Goal: Information Seeking & Learning: Learn about a topic

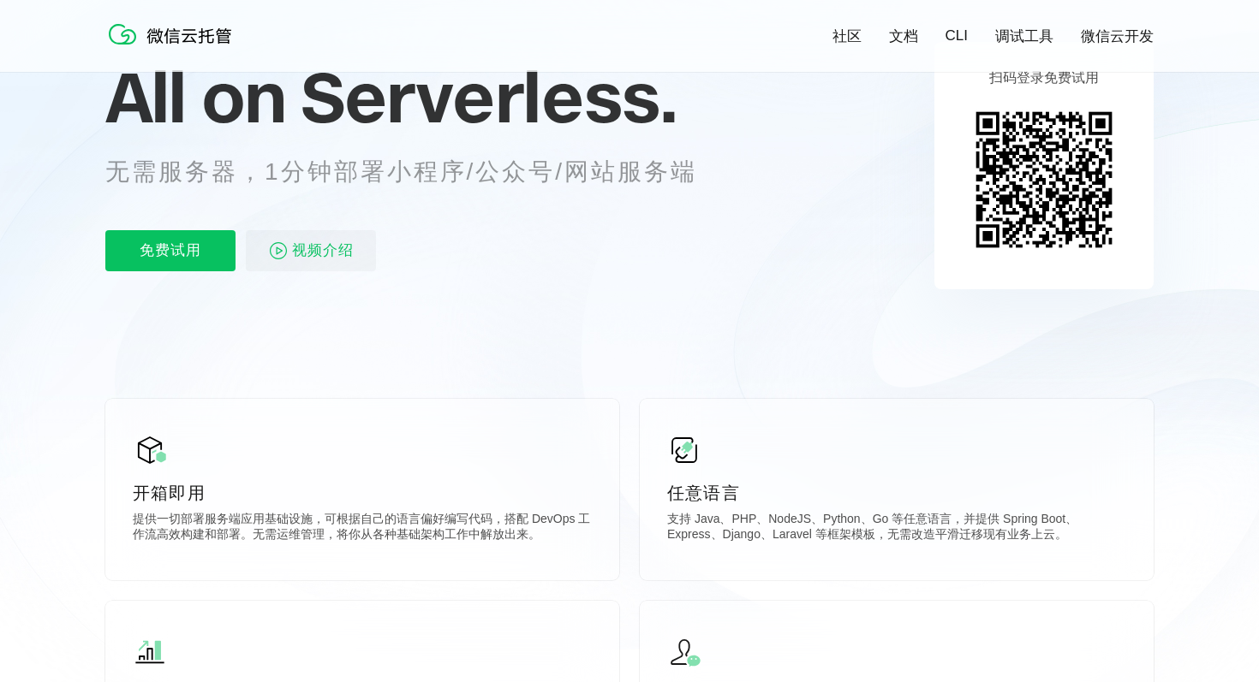
scroll to position [414, 0]
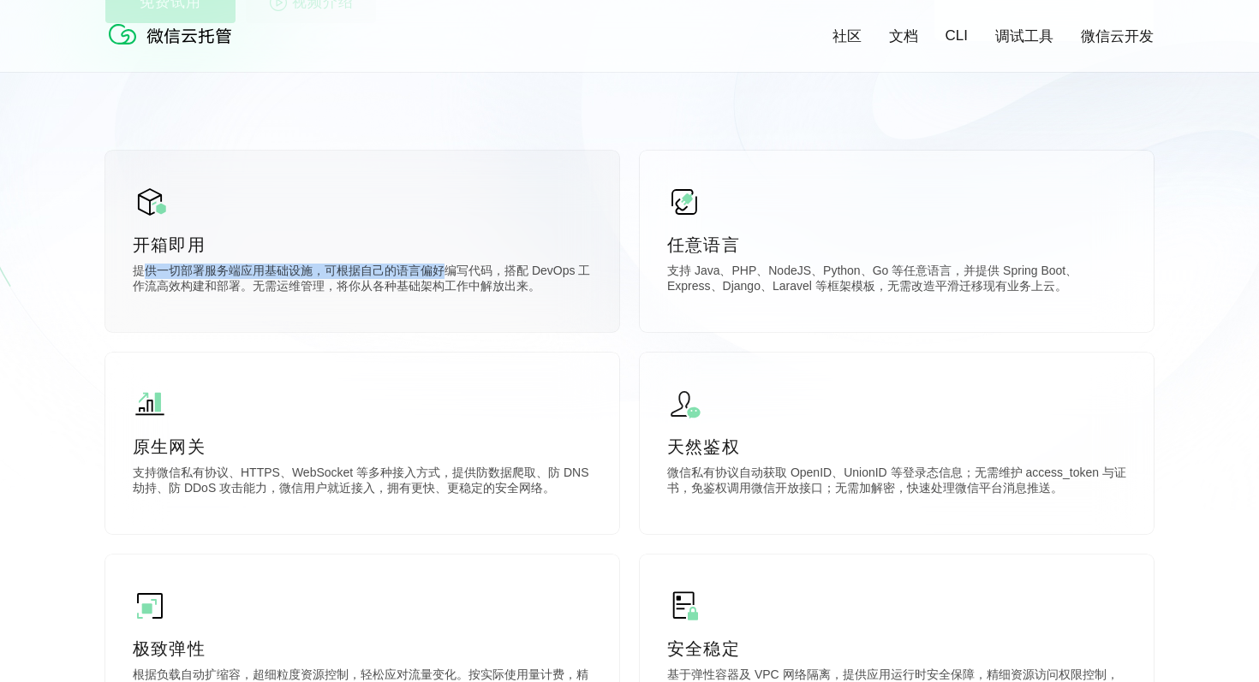
drag, startPoint x: 143, startPoint y: 272, endPoint x: 479, endPoint y: 272, distance: 336.5
click at [476, 272] on p "提供一切部署服务端应用基础设施，可根据自己的语言偏好编写代码，搭配 DevOps 工作流高效构建和部署。无需运维管理，将你从各种基础架构工作中解放出来。" at bounding box center [362, 281] width 459 height 34
click at [449, 280] on p "提供一切部署服务端应用基础设施，可根据自己的语言偏好编写代码，搭配 DevOps 工作流高效构建和部署。无需运维管理，将你从各种基础架构工作中解放出来。" at bounding box center [362, 281] width 459 height 34
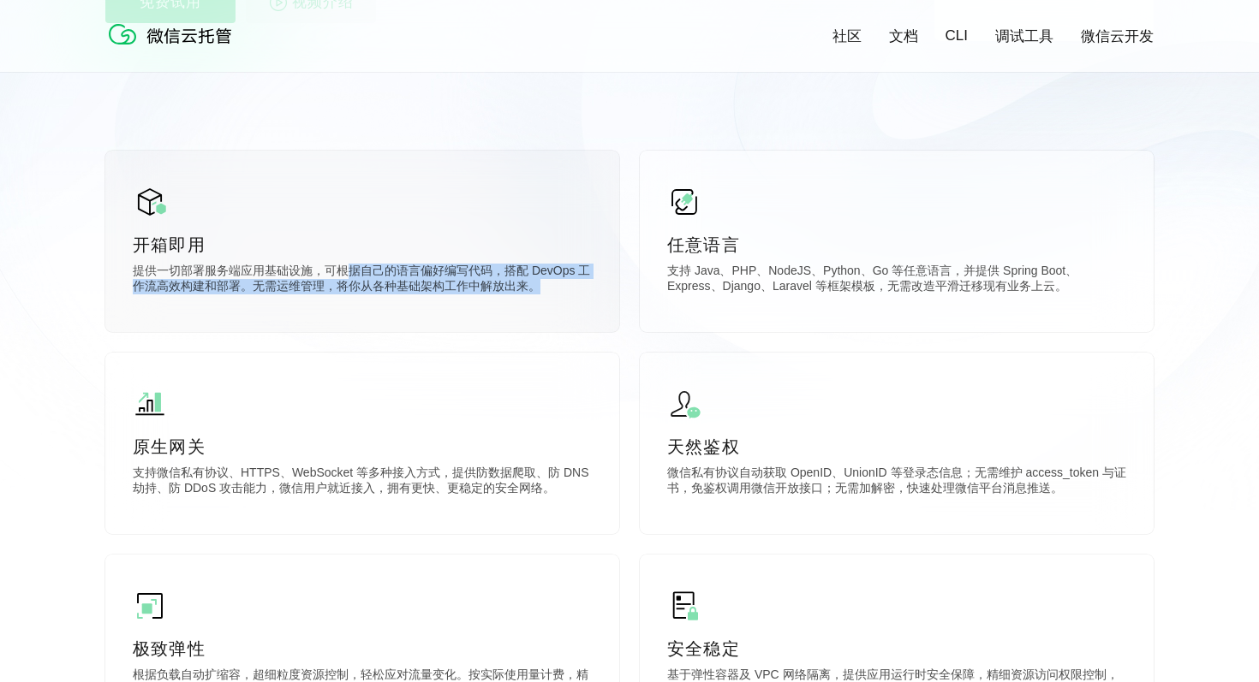
drag, startPoint x: 336, startPoint y: 274, endPoint x: 523, endPoint y: 290, distance: 187.3
click at [520, 289] on p "提供一切部署服务端应用基础设施，可根据自己的语言偏好编写代码，搭配 DevOps 工作流高效构建和部署。无需运维管理，将你从各种基础架构工作中解放出来。" at bounding box center [362, 281] width 459 height 34
click at [468, 290] on p "提供一切部署服务端应用基础设施，可根据自己的语言偏好编写代码，搭配 DevOps 工作流高效构建和部署。无需运维管理，将你从各种基础架构工作中解放出来。" at bounding box center [362, 281] width 459 height 34
drag, startPoint x: 136, startPoint y: 285, endPoint x: 466, endPoint y: 285, distance: 329.6
click at [456, 285] on p "提供一切部署服务端应用基础设施，可根据自己的语言偏好编写代码，搭配 DevOps 工作流高效构建和部署。无需运维管理，将你从各种基础架构工作中解放出来。" at bounding box center [362, 281] width 459 height 34
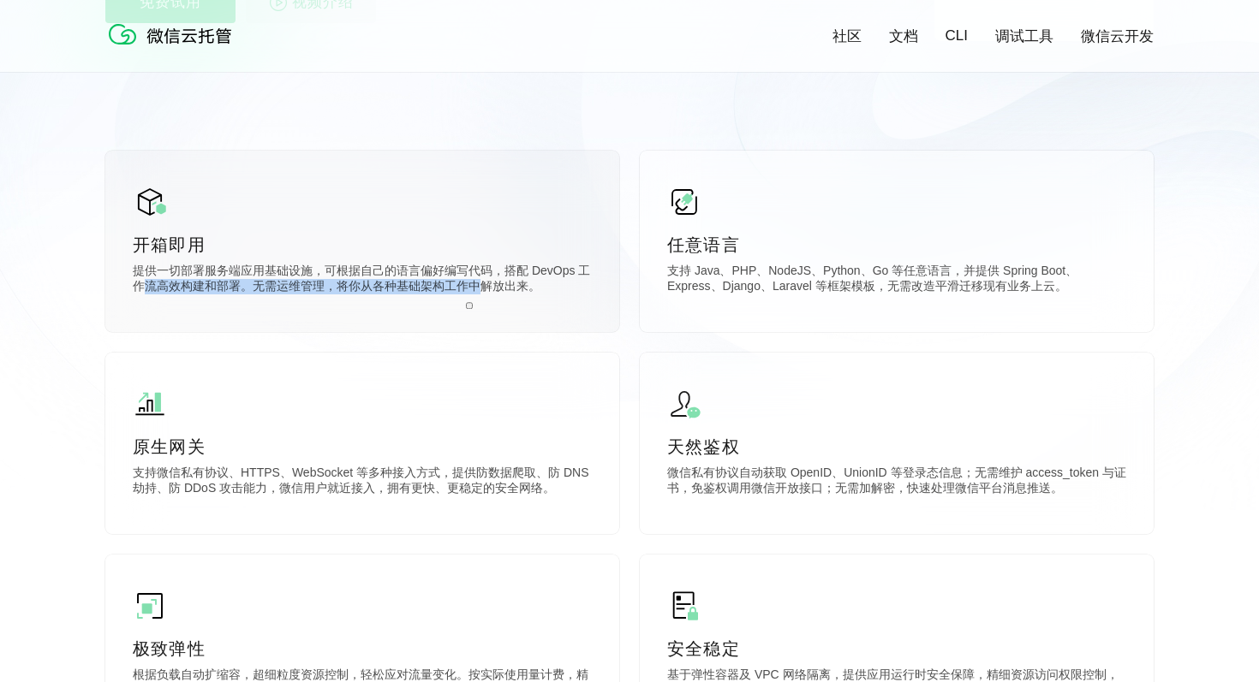
click at [420, 285] on p "提供一切部署服务端应用基础设施，可根据自己的语言偏好编写代码，搭配 DevOps 工作流高效构建和部署。无需运维管理，将你从各种基础架构工作中解放出来。" at bounding box center [362, 281] width 459 height 34
drag, startPoint x: 311, startPoint y: 279, endPoint x: 479, endPoint y: 283, distance: 167.8
click at [447, 280] on p "提供一切部署服务端应用基础设施，可根据自己的语言偏好编写代码，搭配 DevOps 工作流高效构建和部署。无需运维管理，将你从各种基础架构工作中解放出来。" at bounding box center [362, 281] width 459 height 34
click at [425, 283] on p "提供一切部署服务端应用基础设施，可根据自己的语言偏好编写代码，搭配 DevOps 工作流高效构建和部署。无需运维管理，将你从各种基础架构工作中解放出来。" at bounding box center [362, 281] width 459 height 34
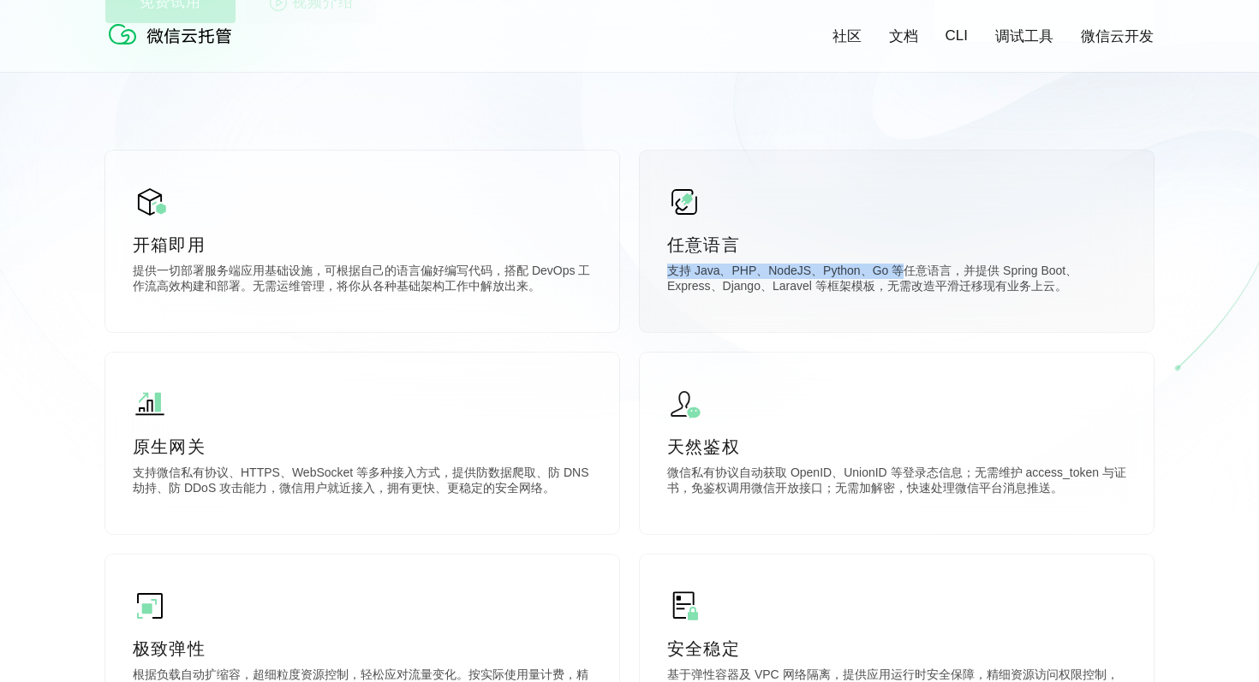
drag, startPoint x: 663, startPoint y: 270, endPoint x: 978, endPoint y: 272, distance: 314.2
click at [977, 272] on div "任意语言 支持 Java、PHP、NodeJS、Python、Go 等任意语言，并提供 Spring Boot、Express、Django、Laravel …" at bounding box center [897, 241] width 514 height 181
click at [926, 282] on p "支持 Java、PHP、NodeJS、Python、Go 等任意语言，并提供 Spring Boot、Express、Django、Laravel 等框架模板…" at bounding box center [896, 281] width 459 height 34
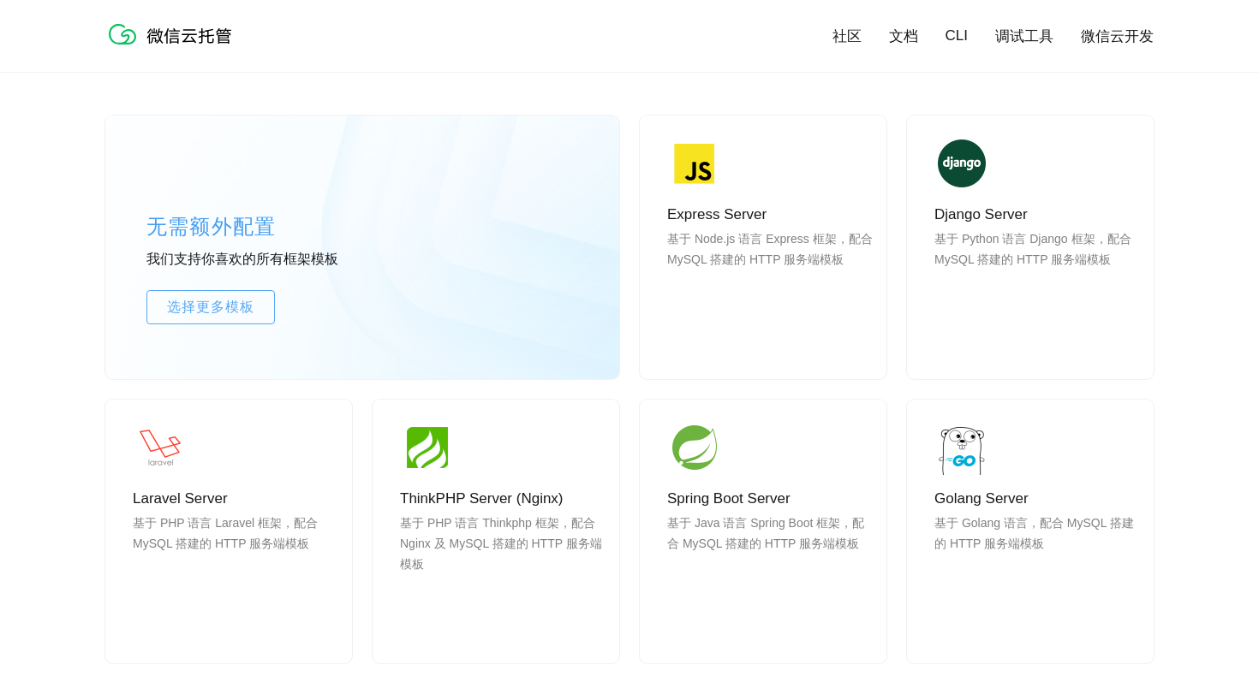
scroll to position [1429, 0]
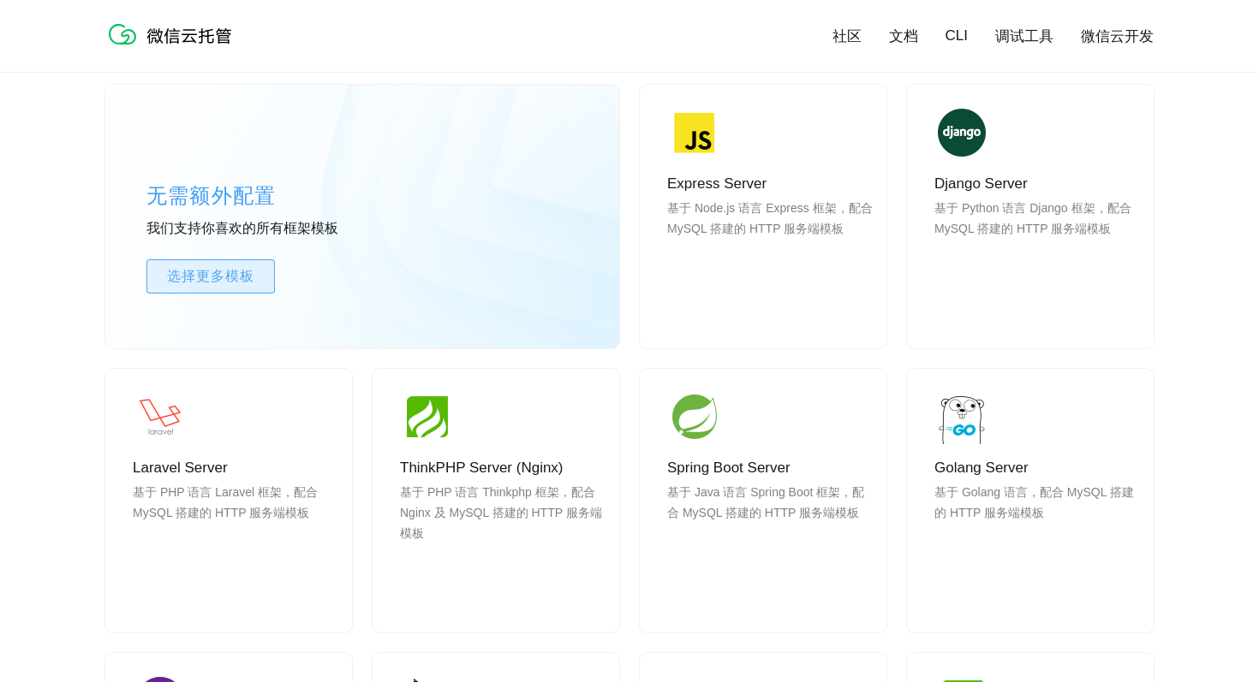
click at [248, 280] on span "选择更多模板" at bounding box center [210, 276] width 127 height 21
